Goal: Task Accomplishment & Management: Manage account settings

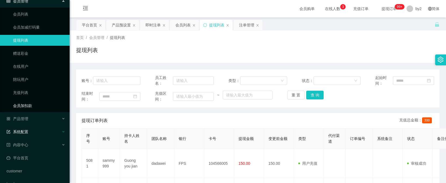
scroll to position [52, 0]
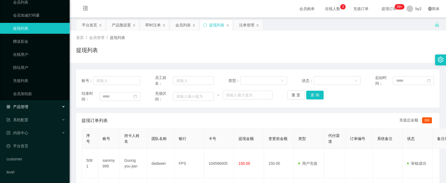
click at [32, 109] on div "产品管理" at bounding box center [35, 106] width 70 height 11
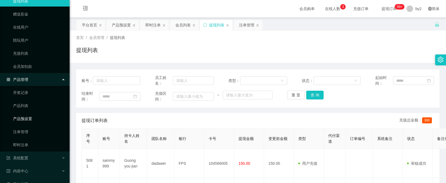
click at [33, 120] on link "产品预设置" at bounding box center [39, 118] width 52 height 11
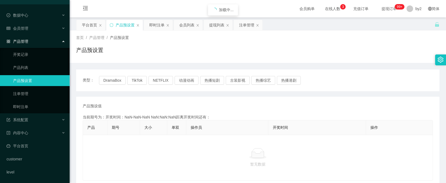
scroll to position [13, 0]
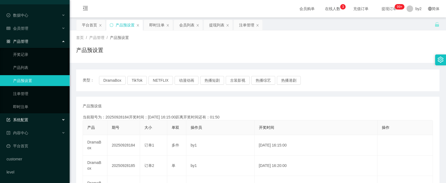
click at [32, 121] on div "系统配置" at bounding box center [35, 119] width 70 height 11
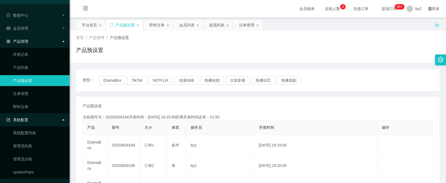
scroll to position [40, 0]
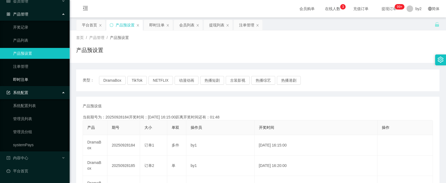
click at [32, 83] on link "即时注单" at bounding box center [39, 79] width 52 height 11
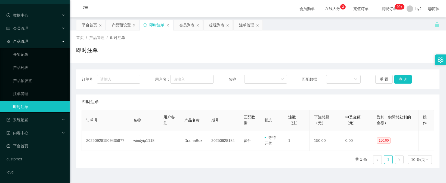
scroll to position [13, 0]
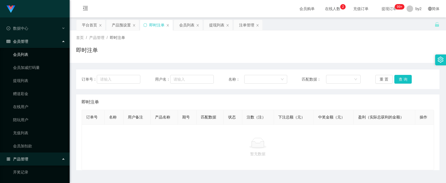
click at [29, 54] on link "会员列表" at bounding box center [39, 54] width 52 height 11
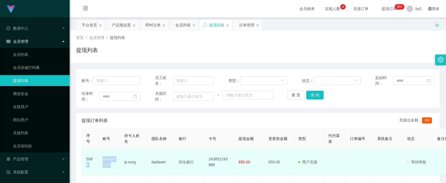
drag, startPoint x: 117, startPoint y: 167, endPoint x: 98, endPoint y: 162, distance: 19.7
click at [98, 162] on tr "5089 windyip1118 ip tung dadawei 恒生銀行 243851243888 650.00 650.00 用户充值 人工扣款 审核驳回…" at bounding box center [317, 162] width 470 height 26
click at [107, 158] on td "windyip1118" at bounding box center [109, 162] width 22 height 26
drag, startPoint x: 114, startPoint y: 165, endPoint x: 108, endPoint y: 159, distance: 8.7
click at [103, 161] on td "windyip1118" at bounding box center [109, 162] width 22 height 26
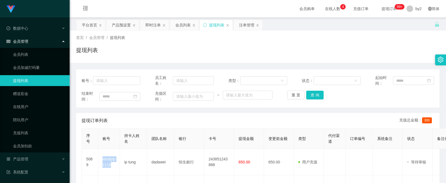
copy td "windyip1118"
